Goal: Ask a question

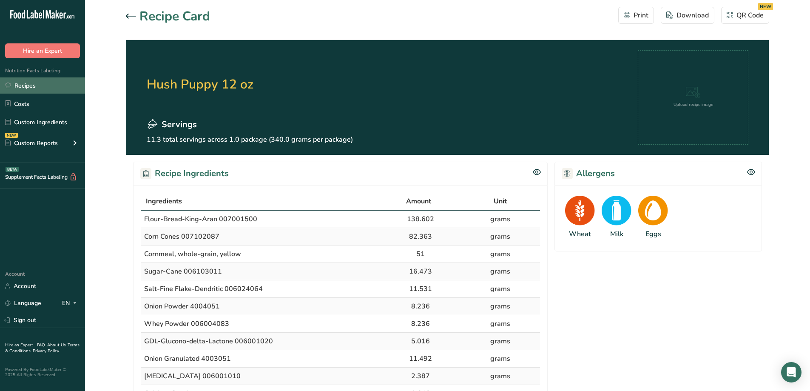
click at [30, 85] on link "Recipes" at bounding box center [42, 85] width 85 height 16
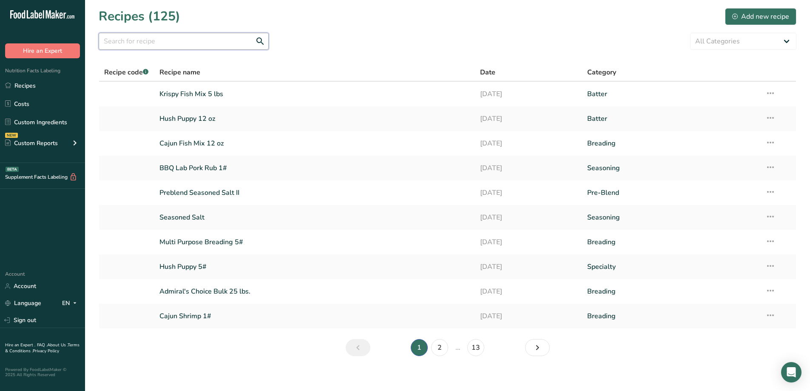
click at [130, 39] on input "text" at bounding box center [184, 41] width 170 height 17
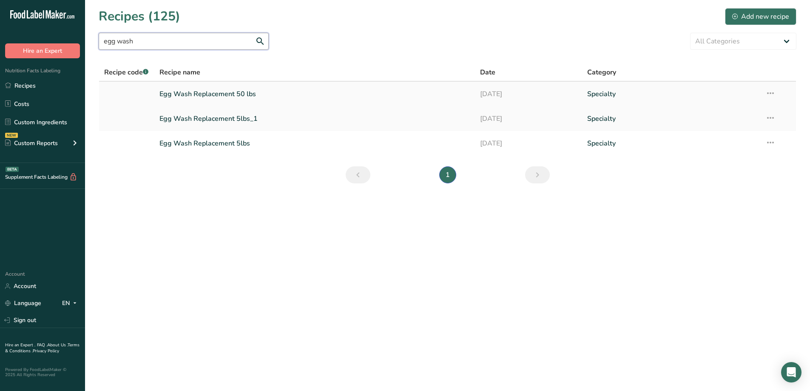
type input "egg wash"
click at [233, 93] on link "Egg Wash Replacement 50 lbs" at bounding box center [314, 94] width 311 height 18
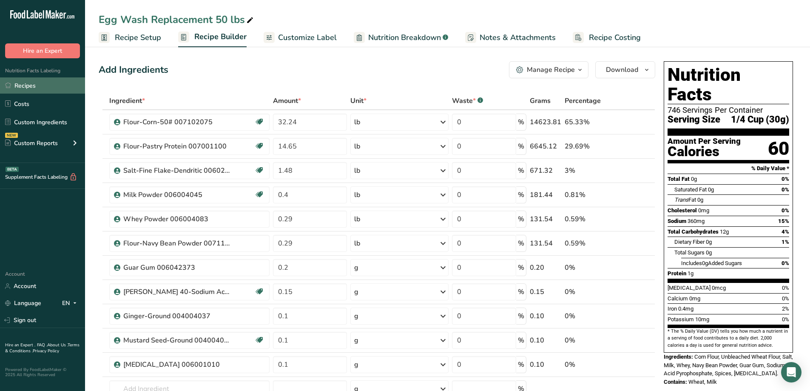
click at [25, 85] on link "Recipes" at bounding box center [42, 85] width 85 height 16
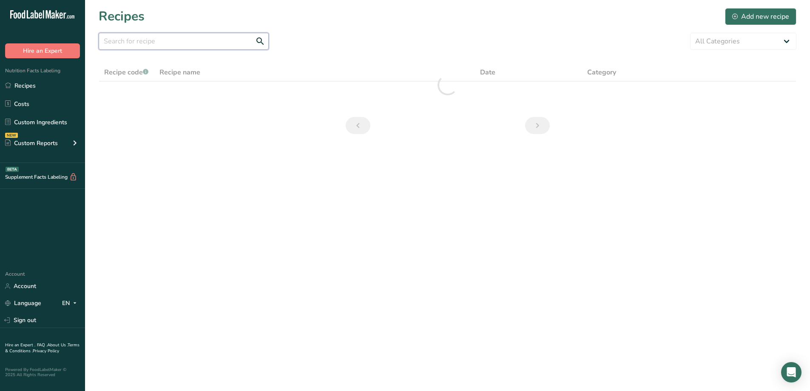
click at [195, 43] on input "text" at bounding box center [184, 41] width 170 height 17
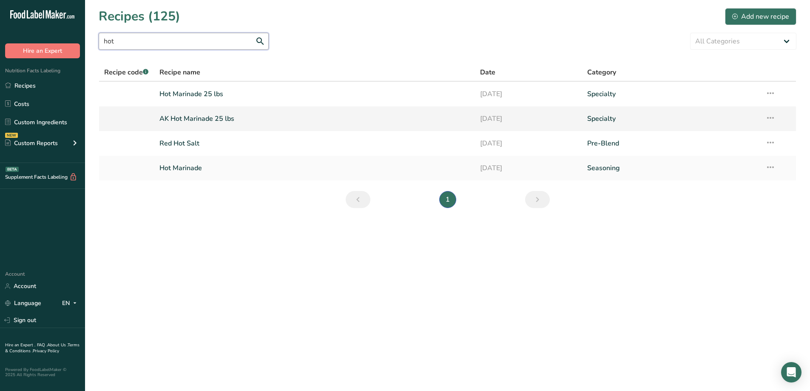
type input "hot"
click at [200, 120] on link "AK Hot Marinade 25 lbs" at bounding box center [314, 119] width 311 height 18
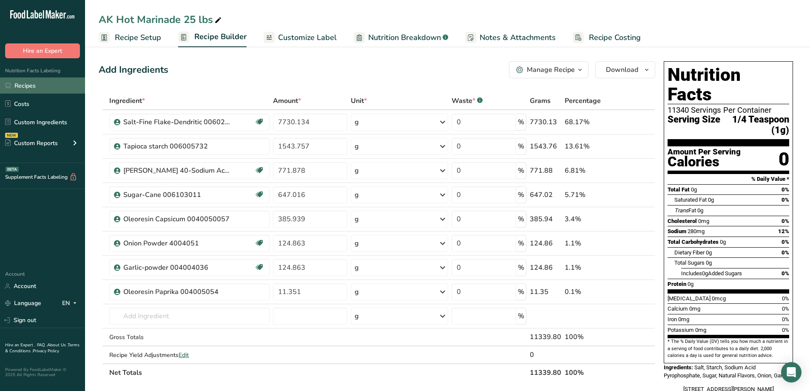
click at [43, 81] on link "Recipes" at bounding box center [42, 85] width 85 height 16
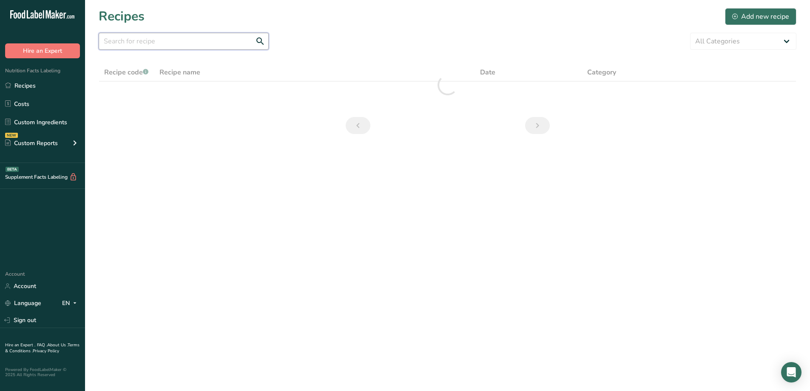
click at [160, 40] on input "text" at bounding box center [184, 41] width 170 height 17
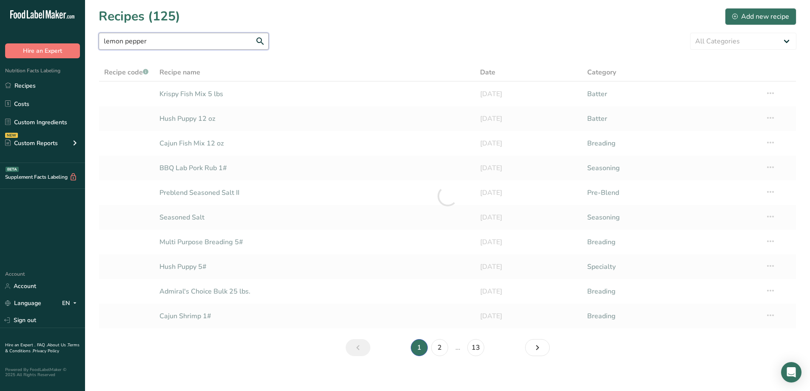
type input "lemon pepper"
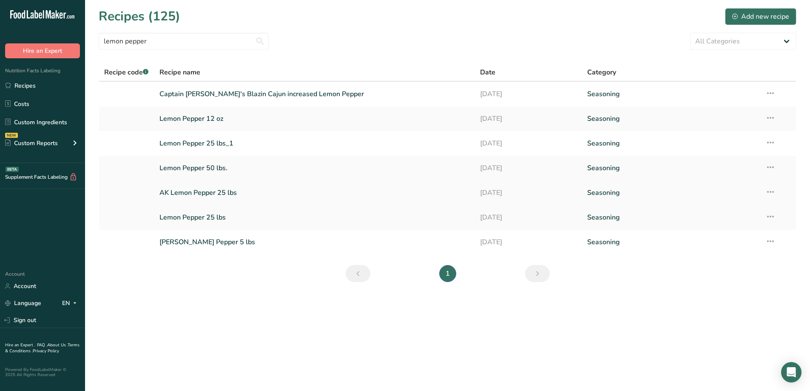
click at [228, 191] on link "AK Lemon Pepper 25 lbs" at bounding box center [314, 193] width 311 height 18
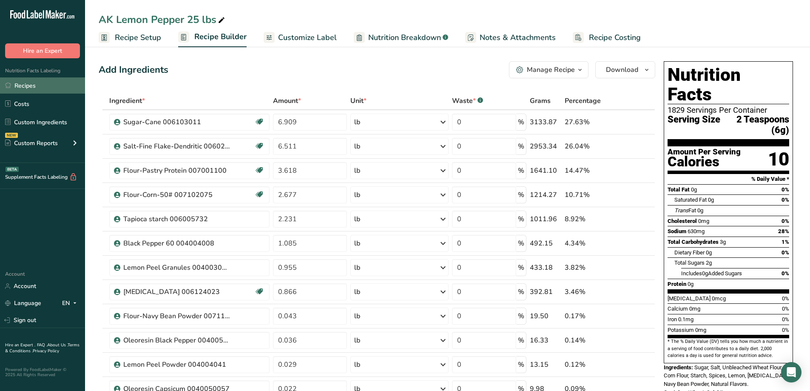
click at [13, 85] on link "Recipes" at bounding box center [42, 85] width 85 height 16
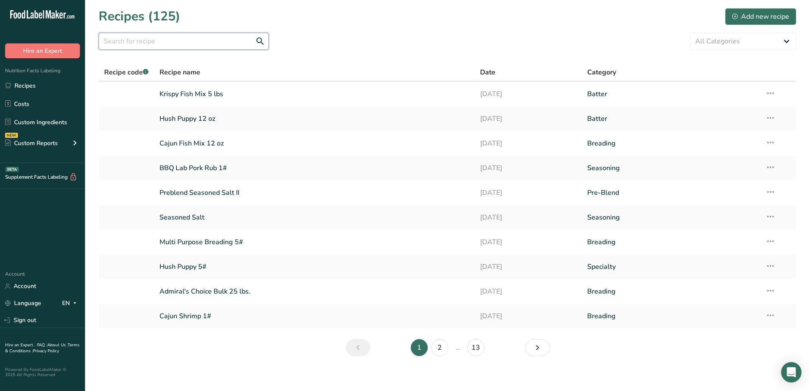
click at [185, 42] on input "text" at bounding box center [184, 41] width 170 height 17
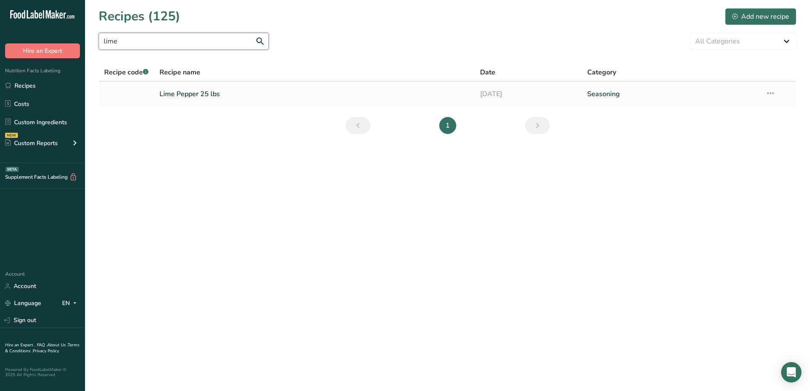
type input "lime"
click at [190, 93] on link "Lime Pepper 25 lbs" at bounding box center [314, 94] width 311 height 18
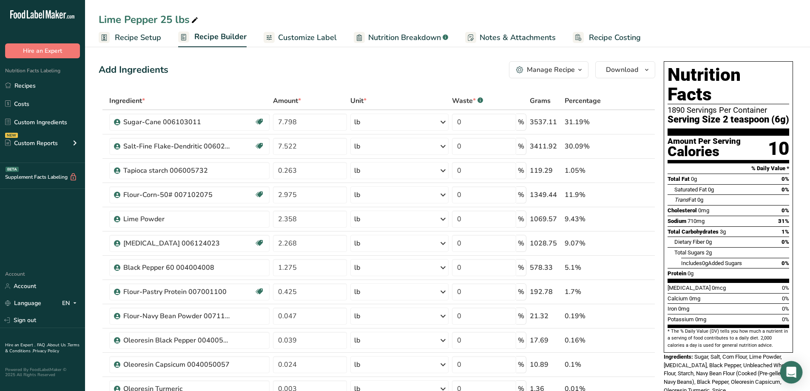
drag, startPoint x: 796, startPoint y: 375, endPoint x: 792, endPoint y: 379, distance: 5.4
click at [796, 376] on div "Open Intercom Messenger" at bounding box center [791, 372] width 23 height 23
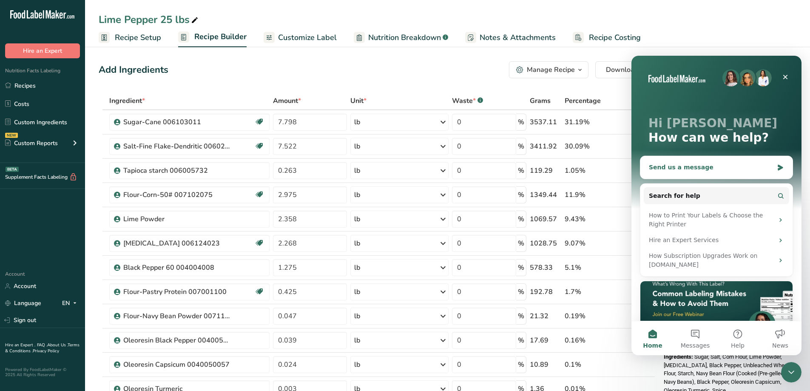
click at [688, 166] on div "Send us a message" at bounding box center [711, 167] width 125 height 9
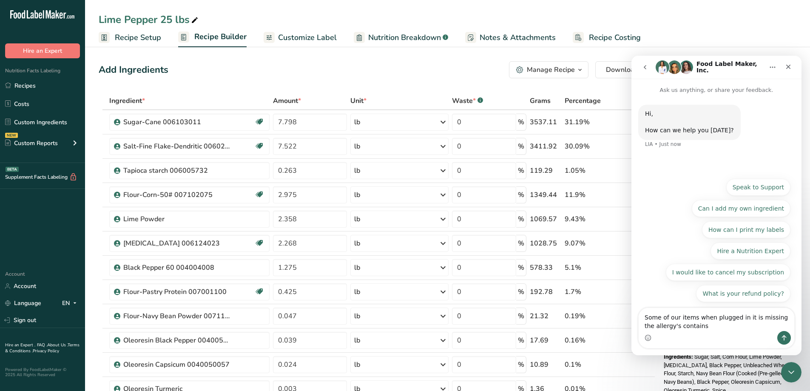
click at [706, 324] on textarea "Some of our items when plugged in it is missing the allergy's contains" at bounding box center [717, 319] width 156 height 23
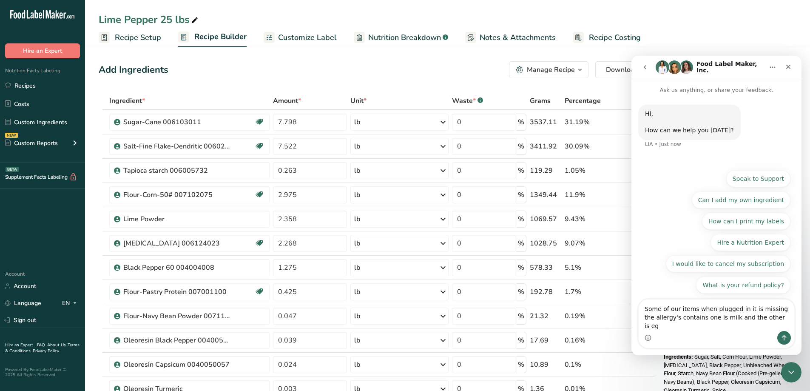
type textarea "Some of our items when plugged in it is missing the allergy's contains one is m…"
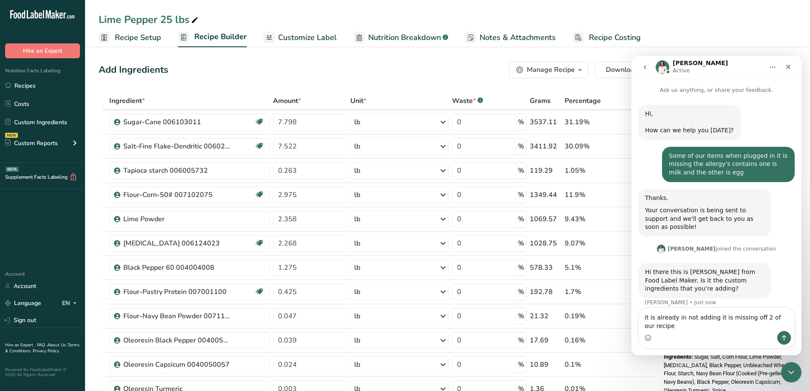
scroll to position [8, 0]
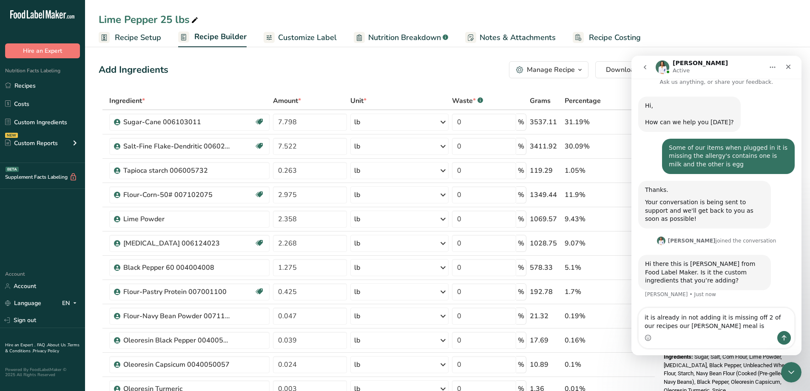
click at [682, 328] on textarea "it is already in not adding it is missing off 2 of our recipes our [PERSON_NAME…" at bounding box center [717, 319] width 156 height 23
click at [734, 328] on textarea "it is already in not adding it is missing off 2 of our recipes our cracker meal…" at bounding box center [717, 319] width 156 height 23
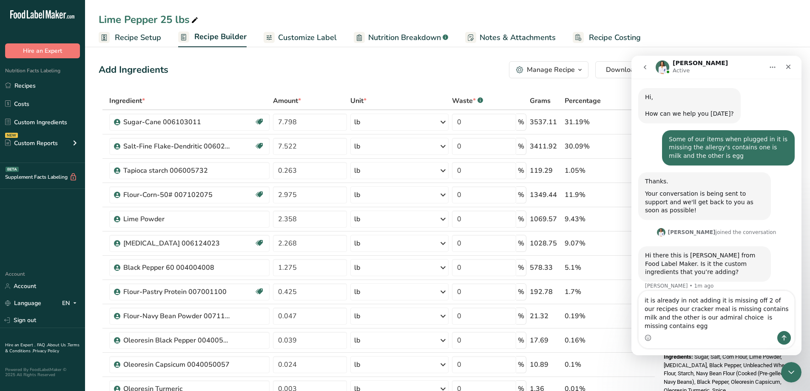
click at [670, 338] on div "Intercom messenger" at bounding box center [717, 338] width 156 height 14
click at [669, 331] on div "Intercom messenger" at bounding box center [717, 338] width 156 height 14
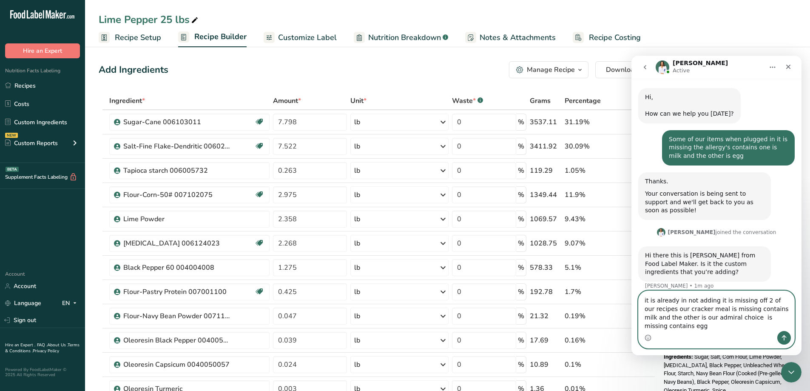
click at [791, 326] on textarea "it is already in not adding it is missing off 2 of our recipes our cracker meal…" at bounding box center [717, 311] width 156 height 40
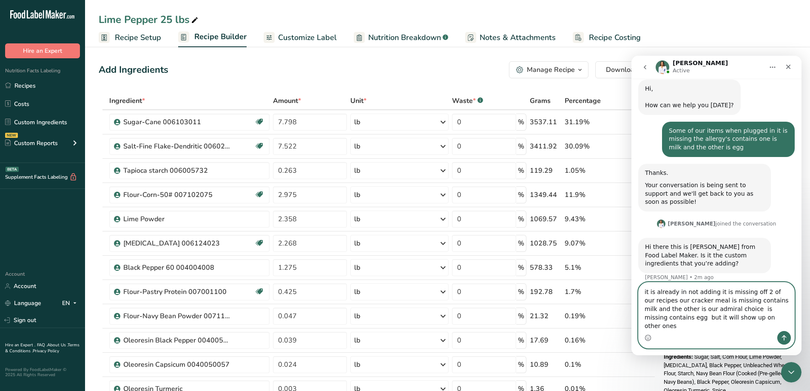
type textarea "it is already in not adding it is missing off 2 of our recipes our cracker meal…"
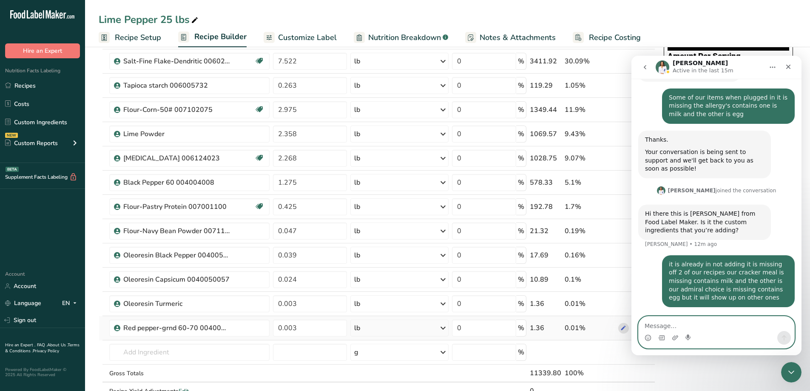
scroll to position [0, 0]
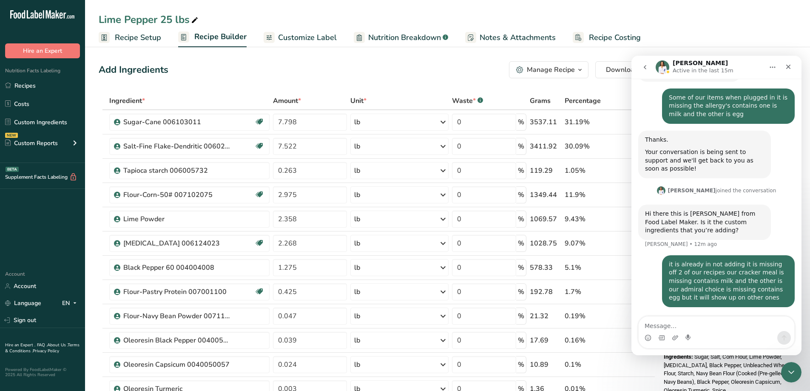
click at [735, 71] on div "[PERSON_NAME] Active in the last 15m" at bounding box center [710, 67] width 108 height 15
click at [31, 83] on link "Recipes" at bounding box center [42, 85] width 85 height 16
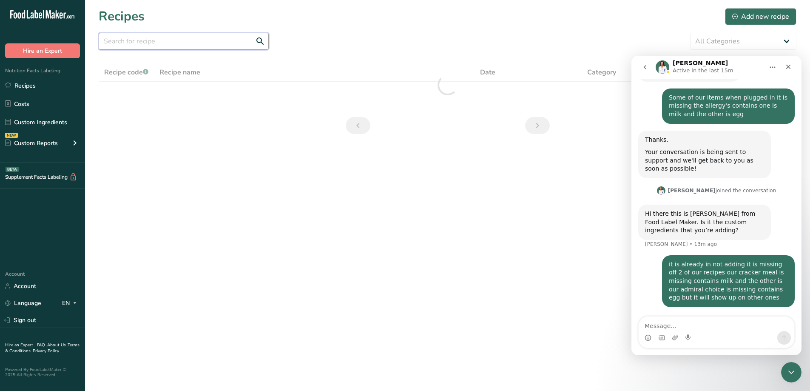
click at [163, 43] on input "text" at bounding box center [184, 41] width 170 height 17
type input "a"
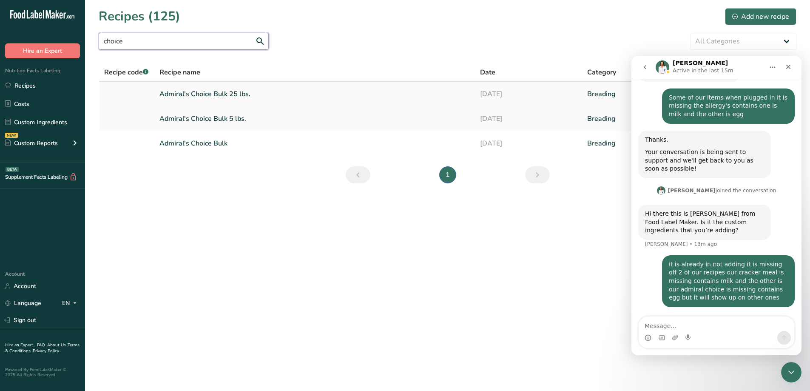
type input "choice"
click at [220, 95] on link "Admiral's Choice Bulk 25 lbs." at bounding box center [314, 94] width 311 height 18
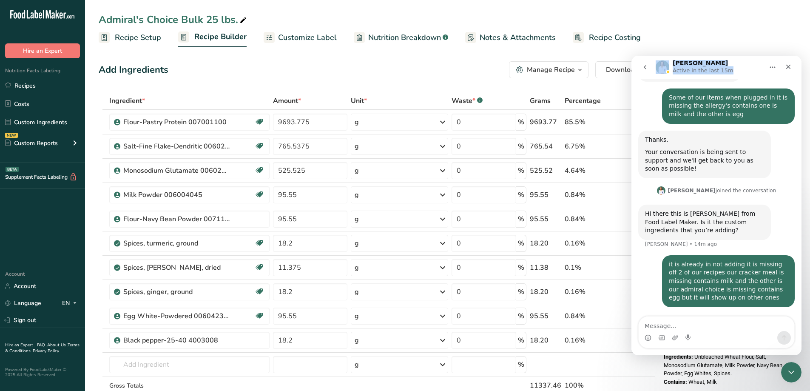
drag, startPoint x: 738, startPoint y: 66, endPoint x: 628, endPoint y: 41, distance: 112.6
click html "[PERSON_NAME] Active in the last 15m Ask us anything, or share your feedback. H…"
click at [688, 24] on div "Admiral's Choice Bulk 25 lbs." at bounding box center [447, 19] width 725 height 15
click at [718, 23] on div "Admiral's Choice Bulk 25 lbs." at bounding box center [447, 19] width 725 height 15
click at [674, 390] on div "[STREET_ADDRESS][PERSON_NAME]" at bounding box center [728, 395] width 129 height 9
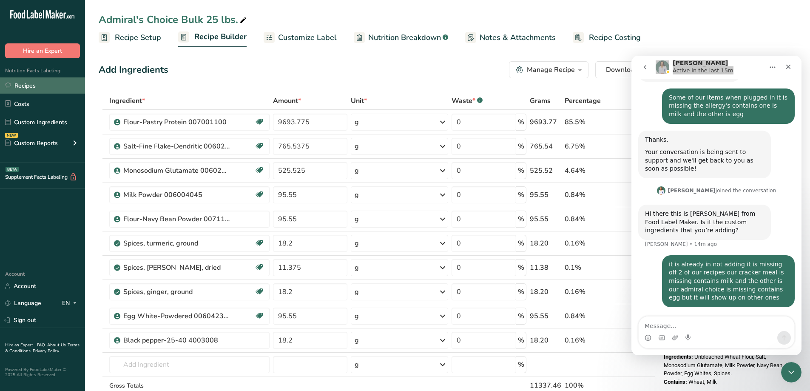
click at [34, 85] on link "Recipes" at bounding box center [42, 85] width 85 height 16
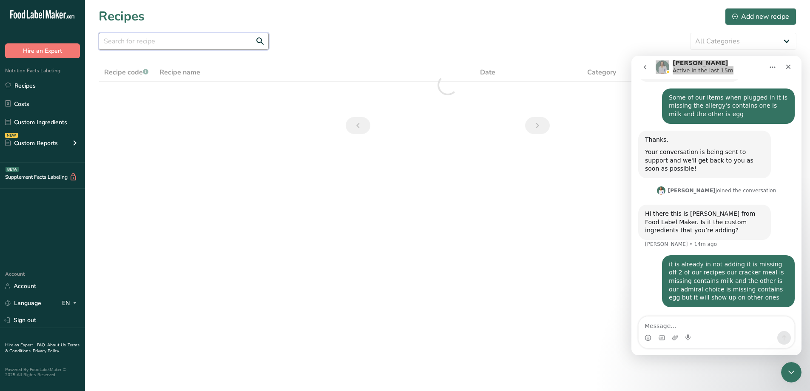
click at [184, 43] on input "text" at bounding box center [184, 41] width 170 height 17
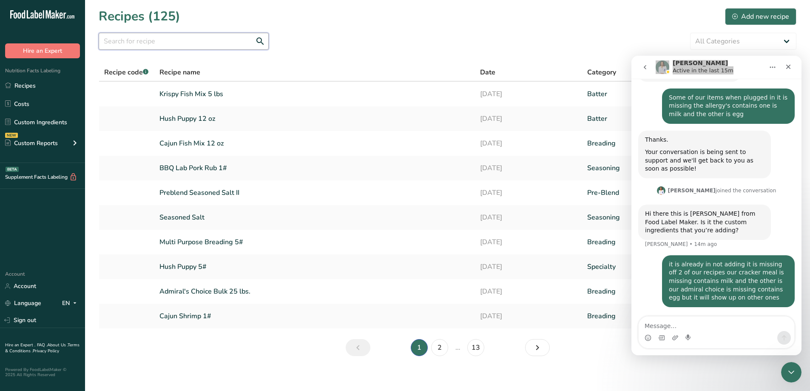
click at [179, 39] on input "text" at bounding box center [184, 41] width 170 height 17
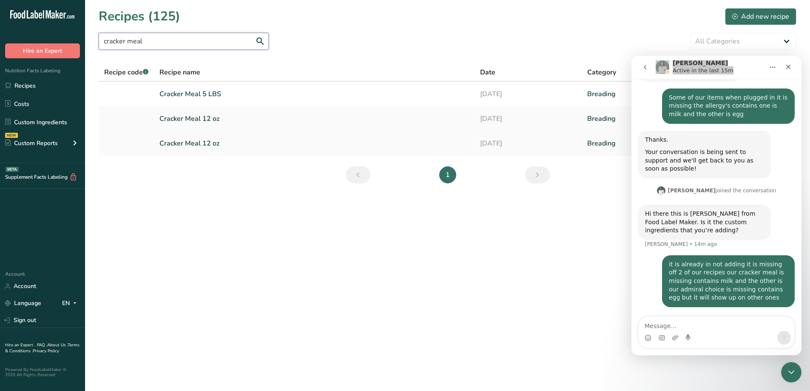
type input "cracker meal"
click at [222, 148] on link "Cracker Meal 12 oz" at bounding box center [314, 143] width 311 height 18
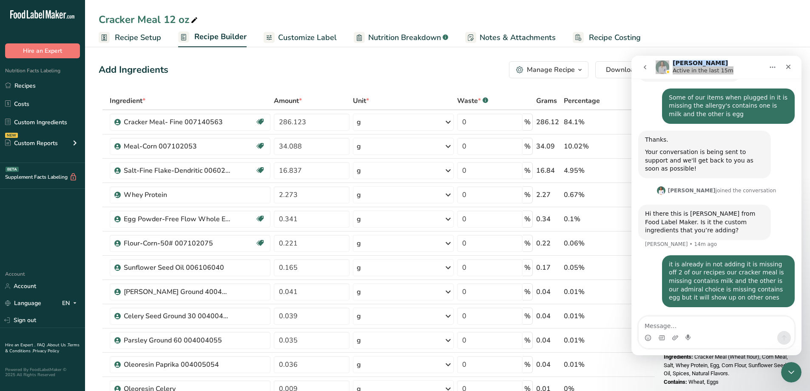
click at [755, 45] on ul "Recipe Setup Recipe Builder Customize Label Nutrition Breakdown .a-a{fill:#3473…" at bounding box center [447, 37] width 725 height 20
click at [743, 326] on textarea "Message…" at bounding box center [717, 323] width 156 height 14
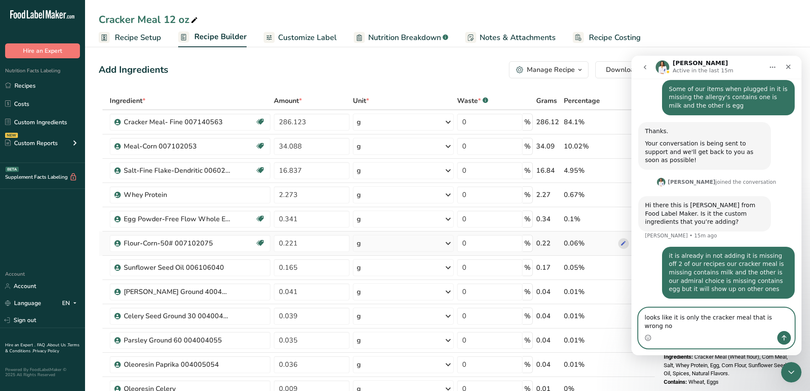
scroll to position [58, 0]
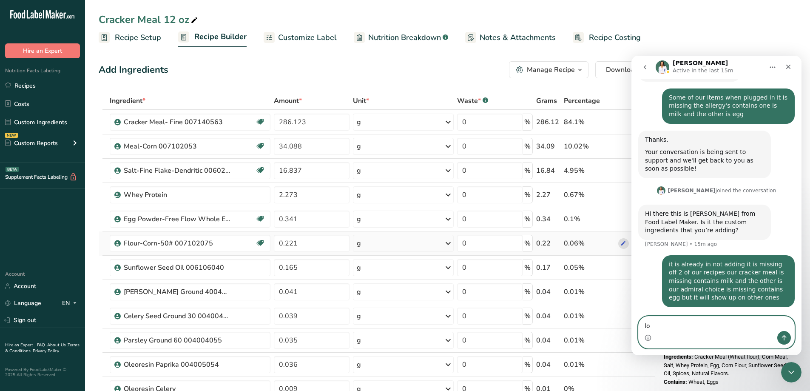
type textarea "l"
click at [791, 70] on icon "Close" at bounding box center [788, 66] width 7 height 7
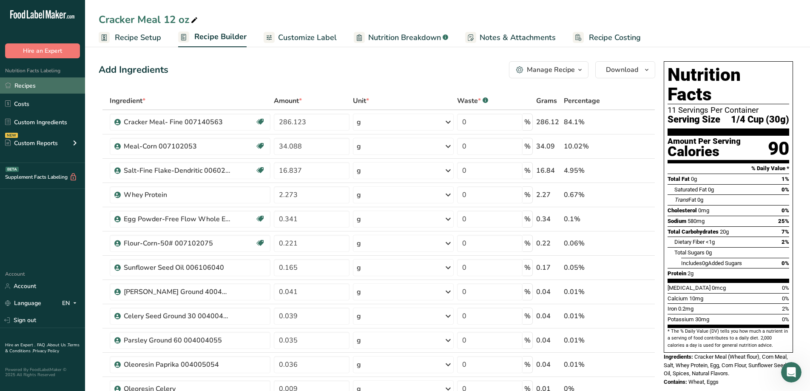
click at [31, 83] on link "Recipes" at bounding box center [42, 85] width 85 height 16
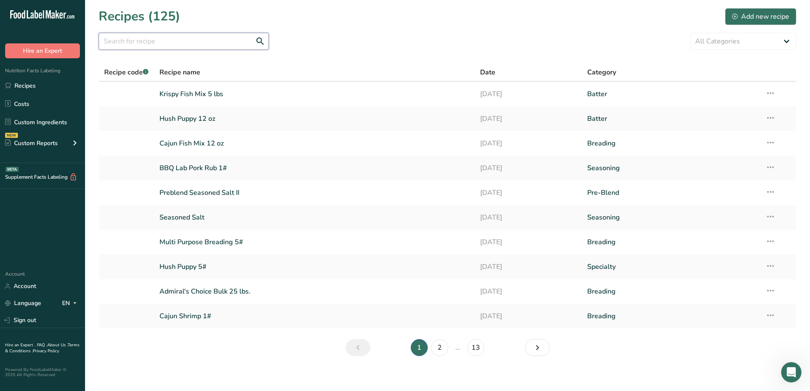
click at [182, 42] on input "text" at bounding box center [184, 41] width 170 height 17
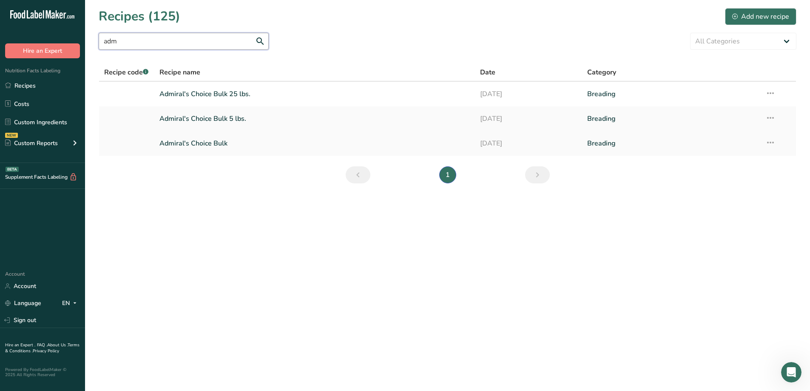
type input "adm"
click at [214, 139] on link "Admiral's Choice Bulk" at bounding box center [314, 143] width 311 height 18
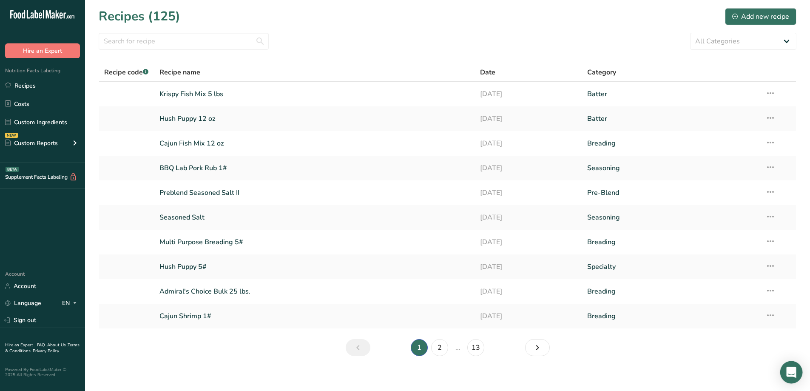
click at [793, 376] on icon "Open Intercom Messenger" at bounding box center [791, 372] width 11 height 11
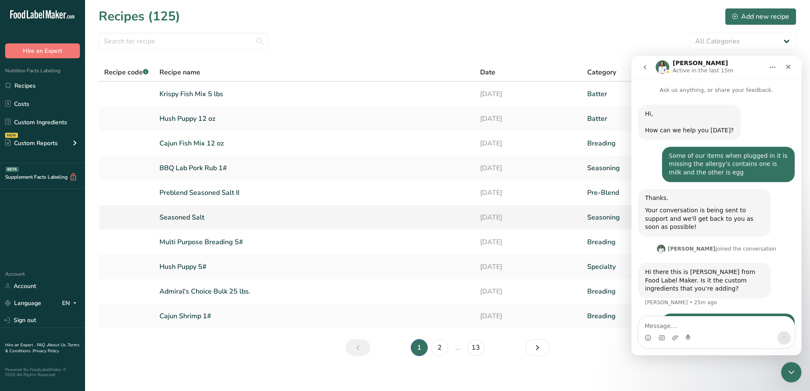
scroll to position [58, 0]
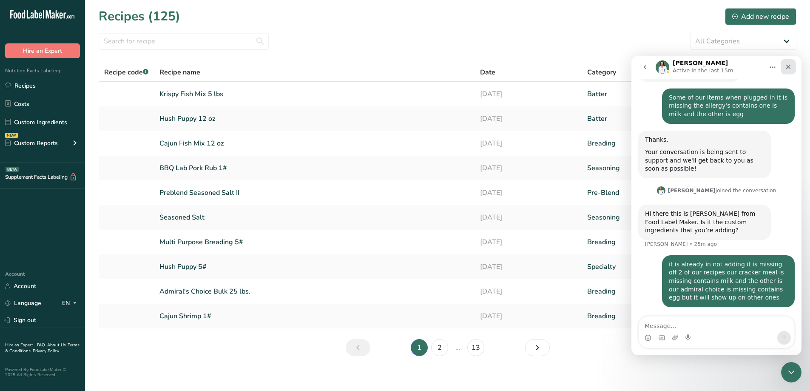
click at [791, 66] on icon "Close" at bounding box center [788, 66] width 7 height 7
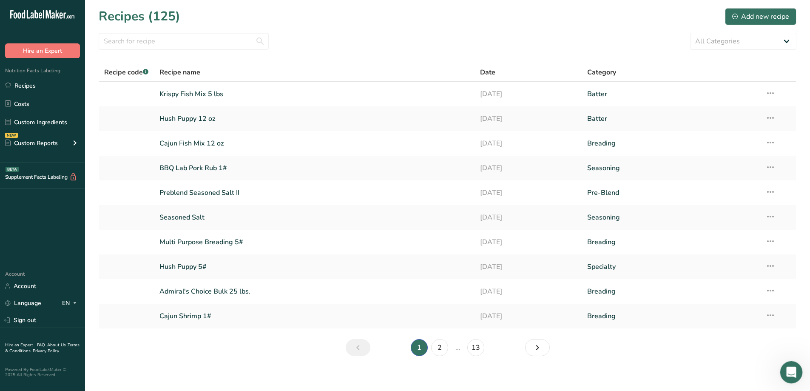
click at [782, 380] on div at bounding box center [791, 372] width 23 height 23
click at [783, 379] on div at bounding box center [791, 372] width 23 height 23
click at [786, 372] on icon "Open Intercom Messenger" at bounding box center [790, 371] width 14 height 14
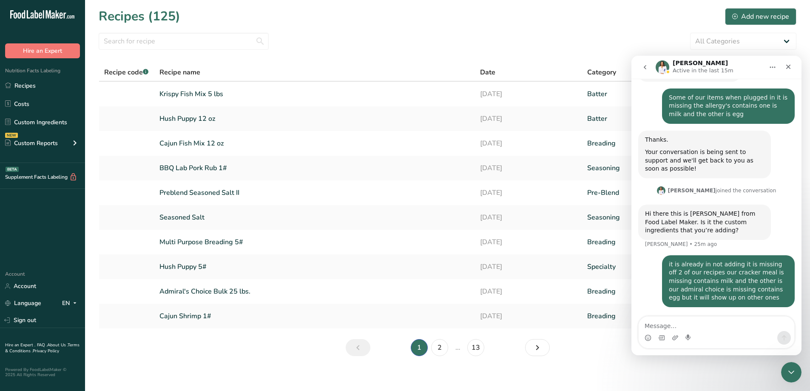
click at [775, 66] on icon "Home" at bounding box center [772, 67] width 7 height 7
click at [661, 48] on div "All Categories Baked Goods Batter Beverages Breading Confectionery Cooked Meals…" at bounding box center [448, 41] width 698 height 17
drag, startPoint x: 788, startPoint y: 62, endPoint x: 1418, endPoint y: 116, distance: 632.9
click at [788, 62] on div "Close" at bounding box center [788, 66] width 15 height 15
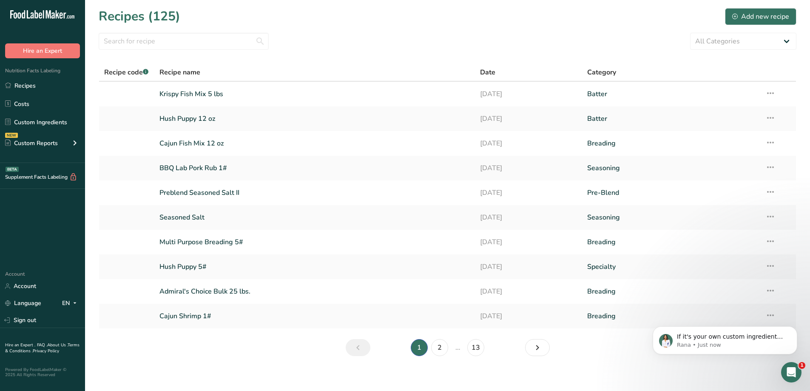
scroll to position [117, 0]
click at [775, 341] on p "Rana • 3m ago" at bounding box center [732, 345] width 110 height 8
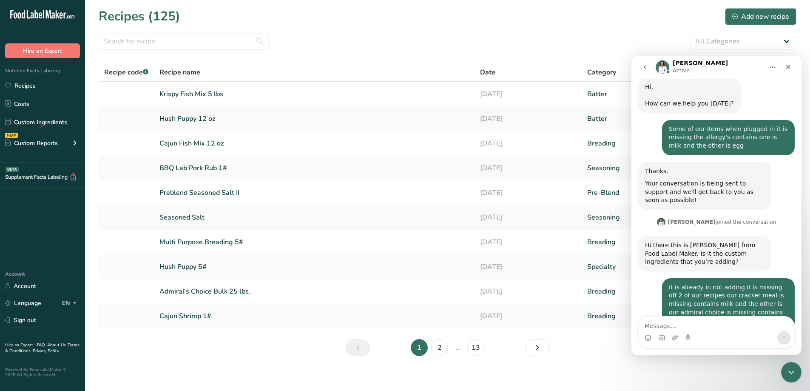
scroll to position [131, 0]
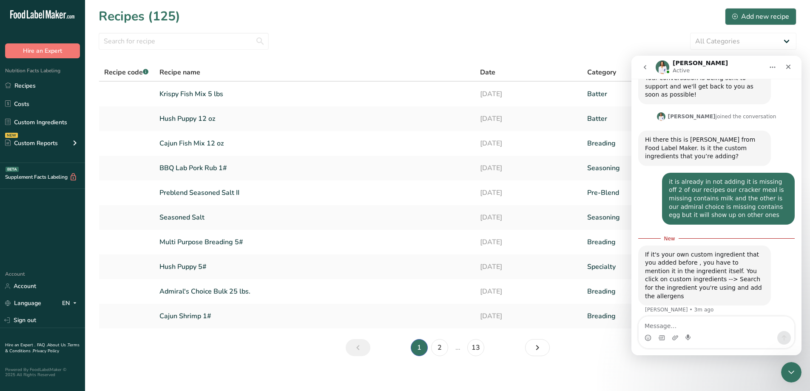
click at [791, 75] on div "Intercom messenger" at bounding box center [788, 67] width 15 height 16
click at [789, 65] on icon "Close" at bounding box center [788, 66] width 7 height 7
